Goal: Task Accomplishment & Management: Manage account settings

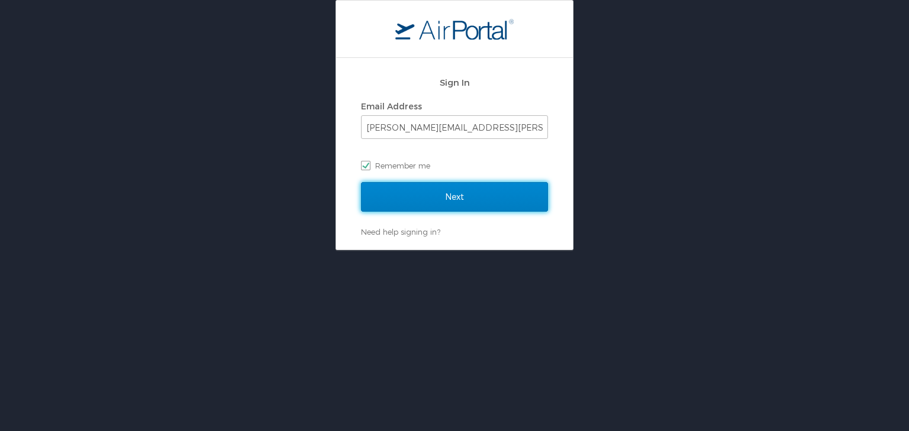
click at [489, 191] on input "Next" at bounding box center [454, 197] width 187 height 30
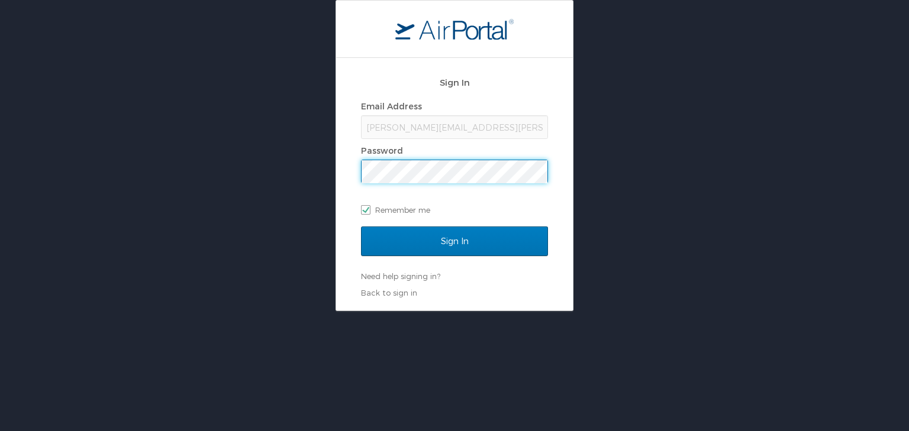
click at [361, 227] on input "Sign In" at bounding box center [454, 242] width 187 height 30
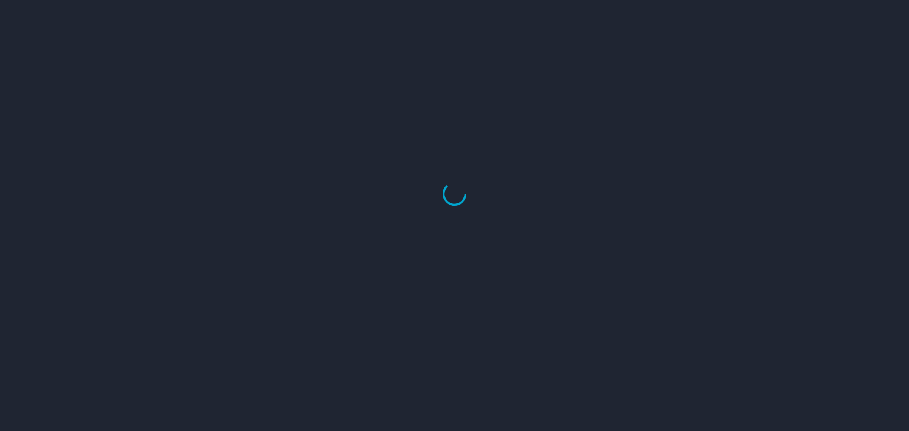
select select "US"
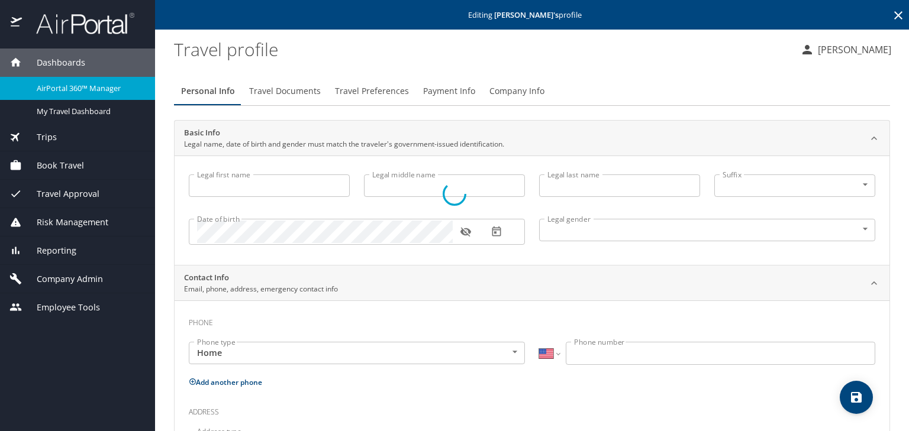
type input "[PERSON_NAME]"
type input "L."
type input "[PERSON_NAME]"
type input "[DEMOGRAPHIC_DATA]"
type input "[PERSON_NAME]"
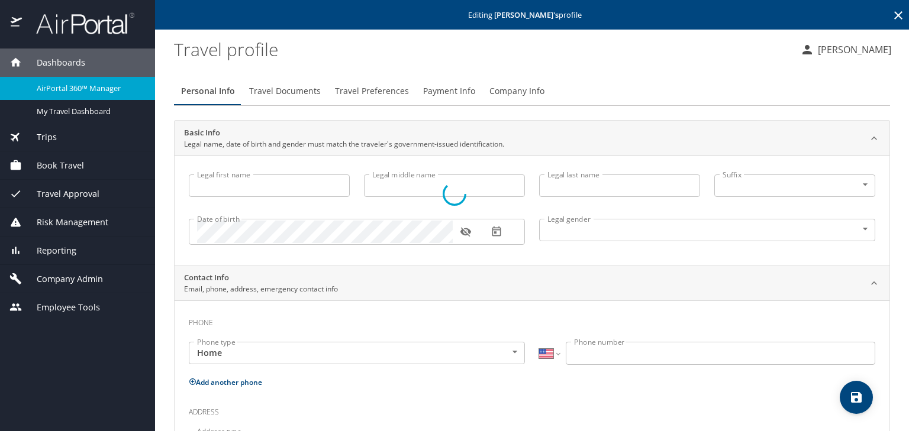
type input "[PERSON_NAME]"
type input "[PHONE_NUMBER]"
type input "[GEOGRAPHIC_DATA]"
type input "[US_STATE]"
type input "[GEOGRAPHIC_DATA]"
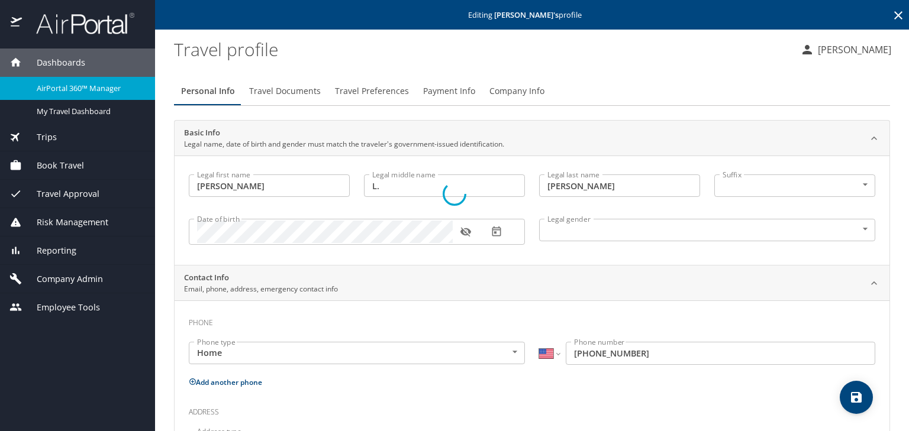
select select "US"
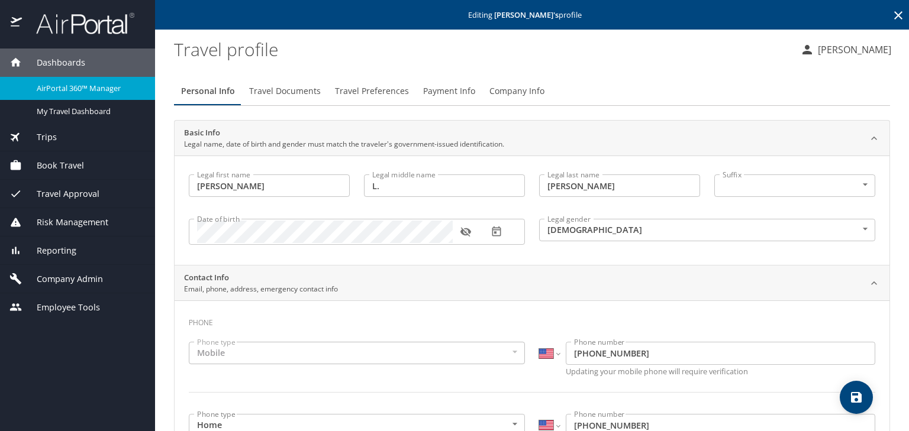
click at [78, 168] on span "Book Travel" at bounding box center [53, 165] width 62 height 13
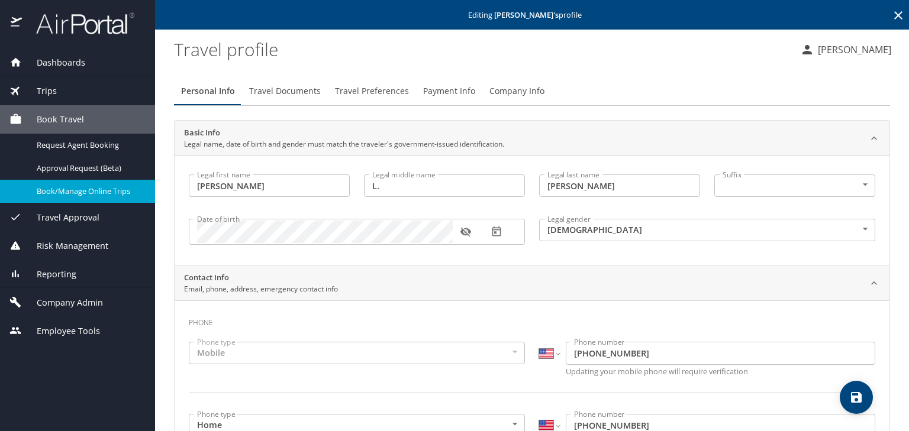
click at [96, 199] on link "Book/Manage Online Trips" at bounding box center [77, 191] width 155 height 23
click at [79, 301] on span "Company Admin" at bounding box center [62, 302] width 81 height 13
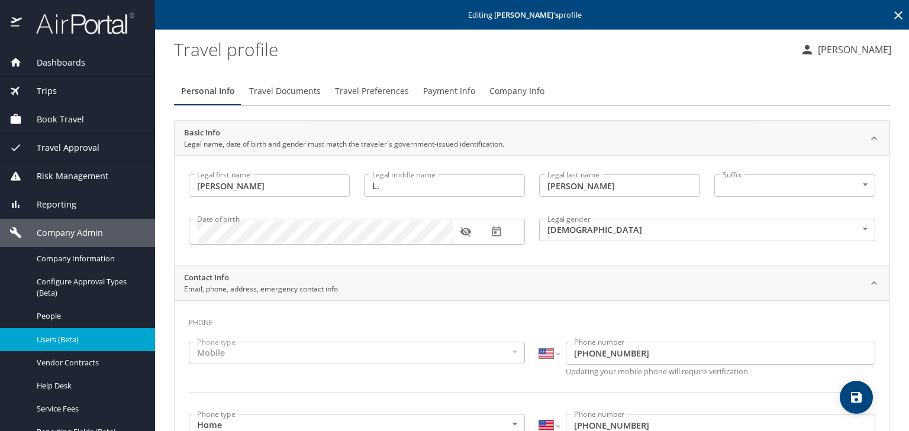
click at [88, 340] on span "Users (Beta)" at bounding box center [89, 339] width 104 height 11
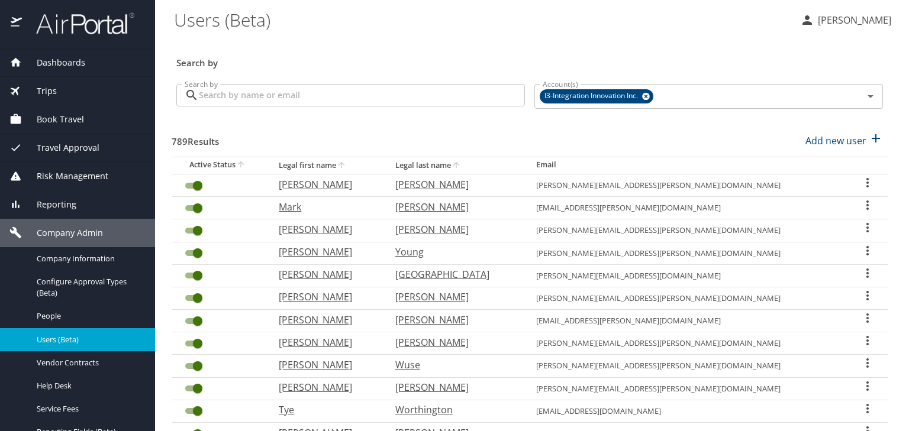
click at [300, 102] on input "Search by" at bounding box center [362, 95] width 326 height 22
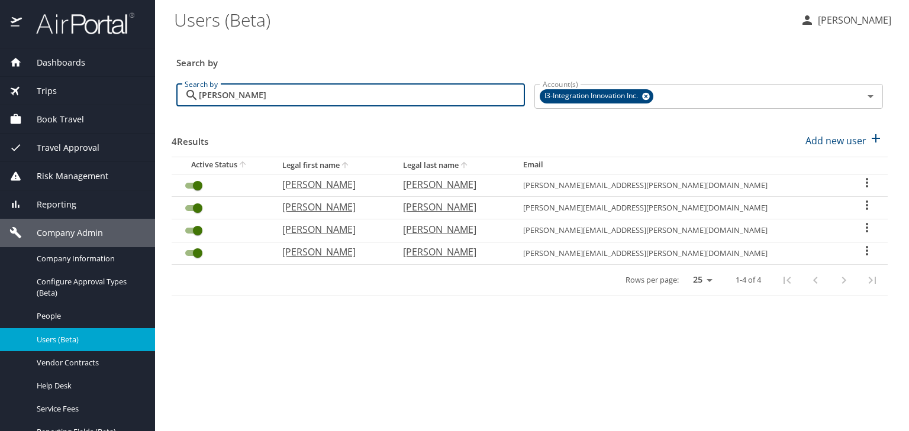
type input "[PERSON_NAME]"
click at [860, 251] on icon "User Search Table" at bounding box center [867, 251] width 14 height 14
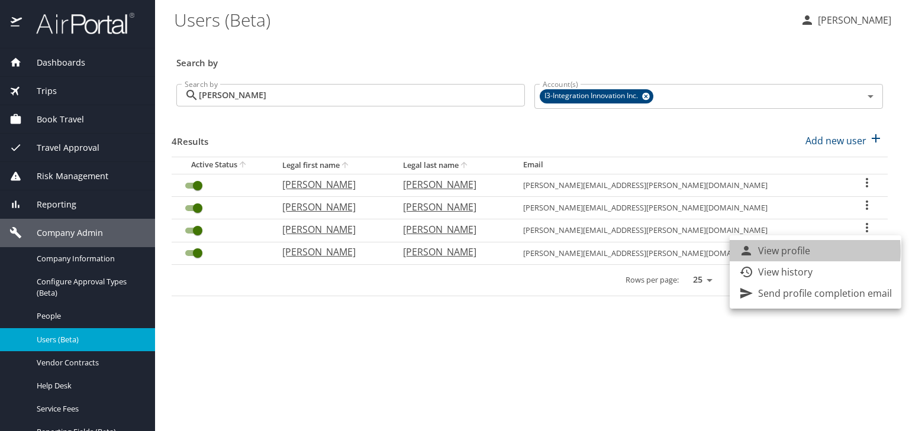
click at [781, 251] on p "View profile" at bounding box center [784, 251] width 52 height 14
select select "US"
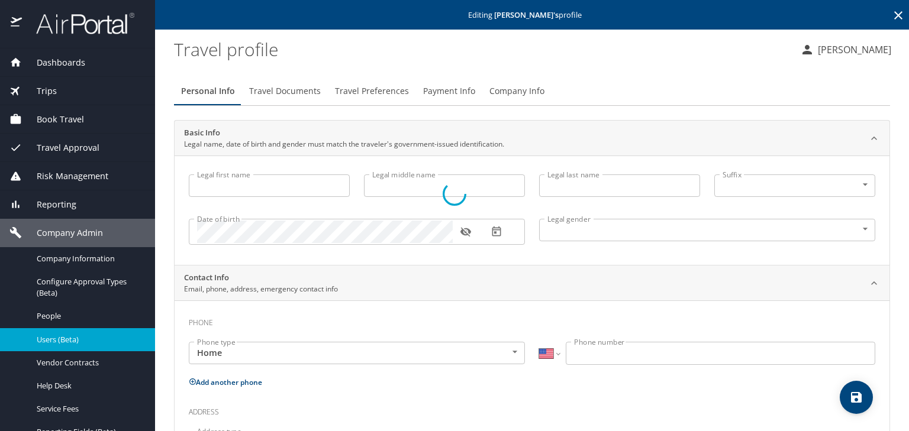
type input "[PERSON_NAME]"
type input "Grace"
type input "[PERSON_NAME]"
type input "[DEMOGRAPHIC_DATA]"
type input "[PERSON_NAME]"
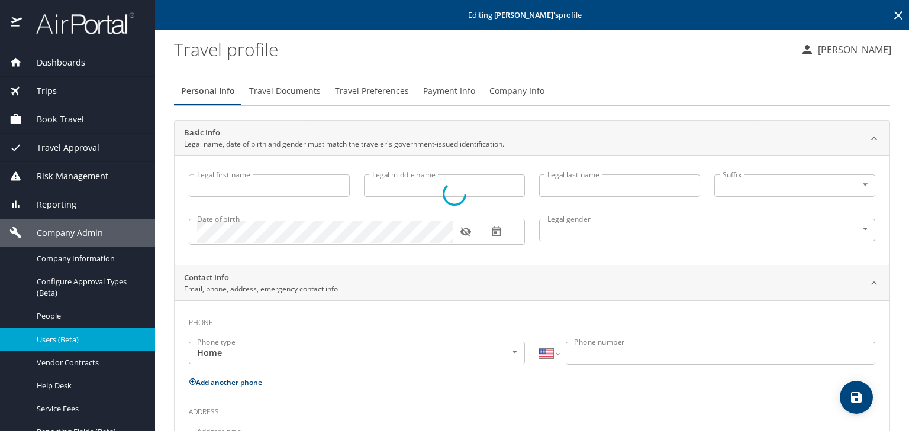
type input "[PERSON_NAME]"
select select "ZZ"
type input "[PHONE_NUMBER]"
select select "US"
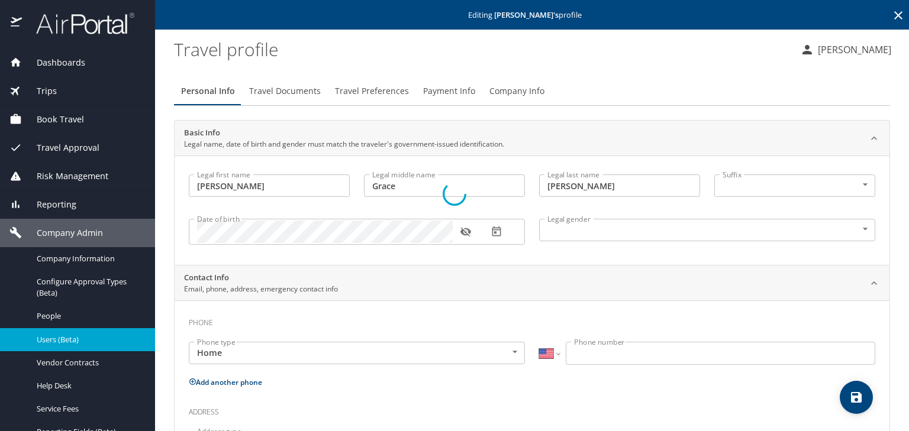
select select "US"
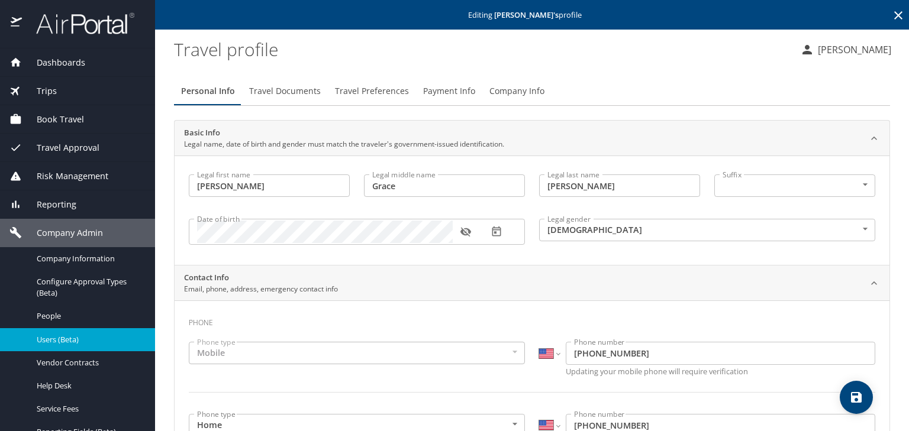
click at [437, 84] on span "Payment Info" at bounding box center [449, 91] width 52 height 15
